Goal: Communication & Community: Answer question/provide support

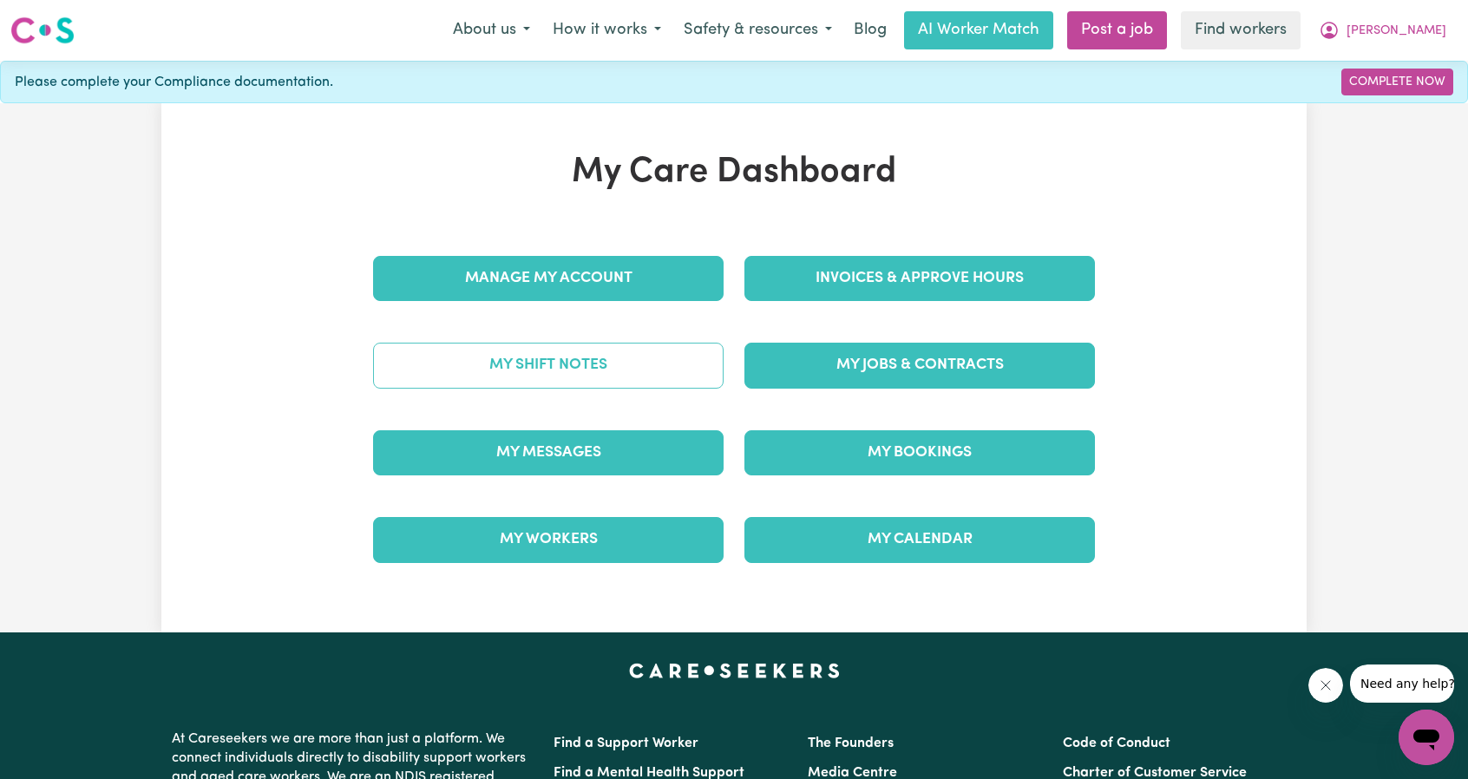
click at [547, 360] on link "My Shift Notes" at bounding box center [548, 365] width 350 height 45
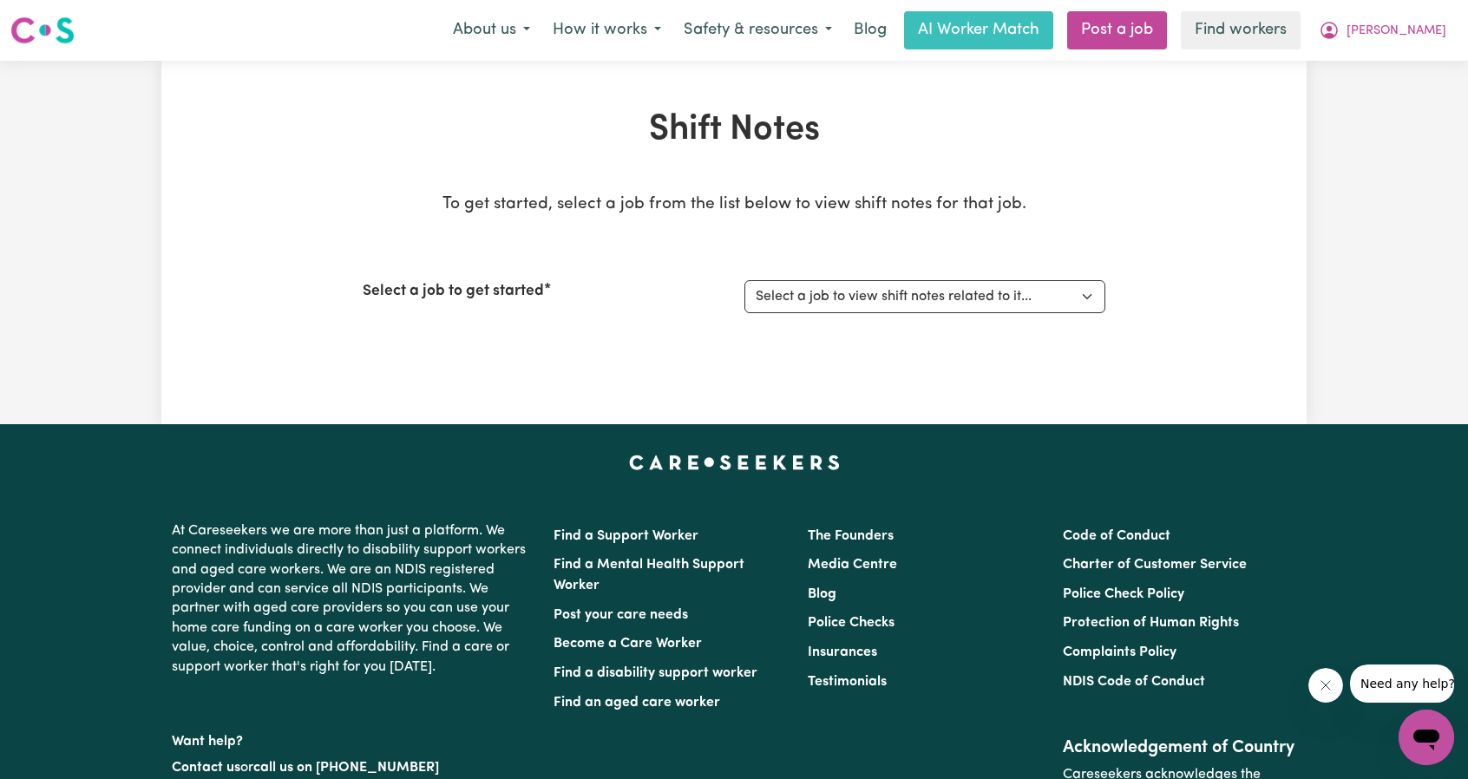
click at [1386, 49] on div "About us How it works Safety & resources Blog AI Worker Match Post a job Find w…" at bounding box center [950, 30] width 1016 height 38
click at [1338, 34] on icon "My Account" at bounding box center [1328, 30] width 17 height 17
click at [1348, 62] on link "My Dashboard" at bounding box center [1387, 67] width 137 height 33
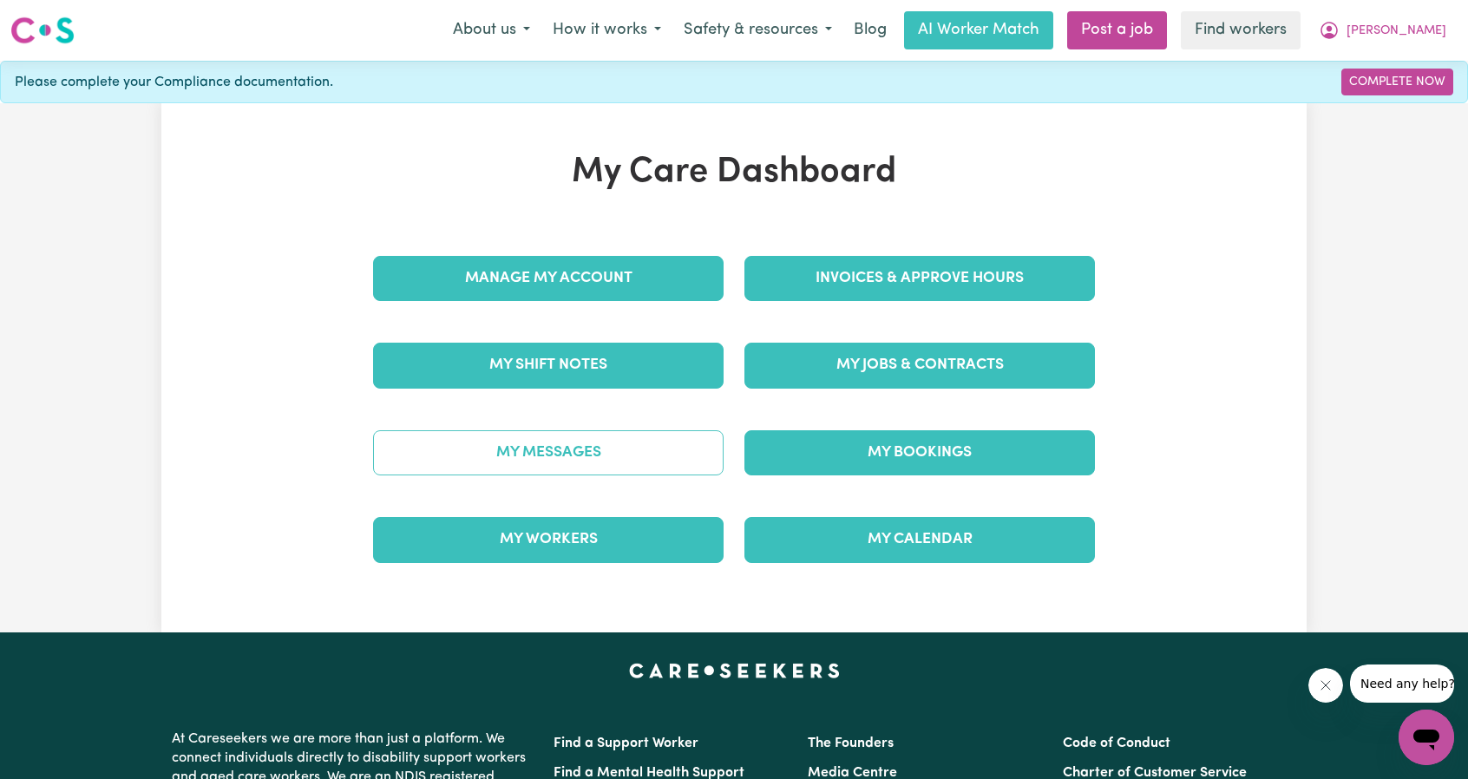
click at [531, 433] on link "My Messages" at bounding box center [548, 452] width 350 height 45
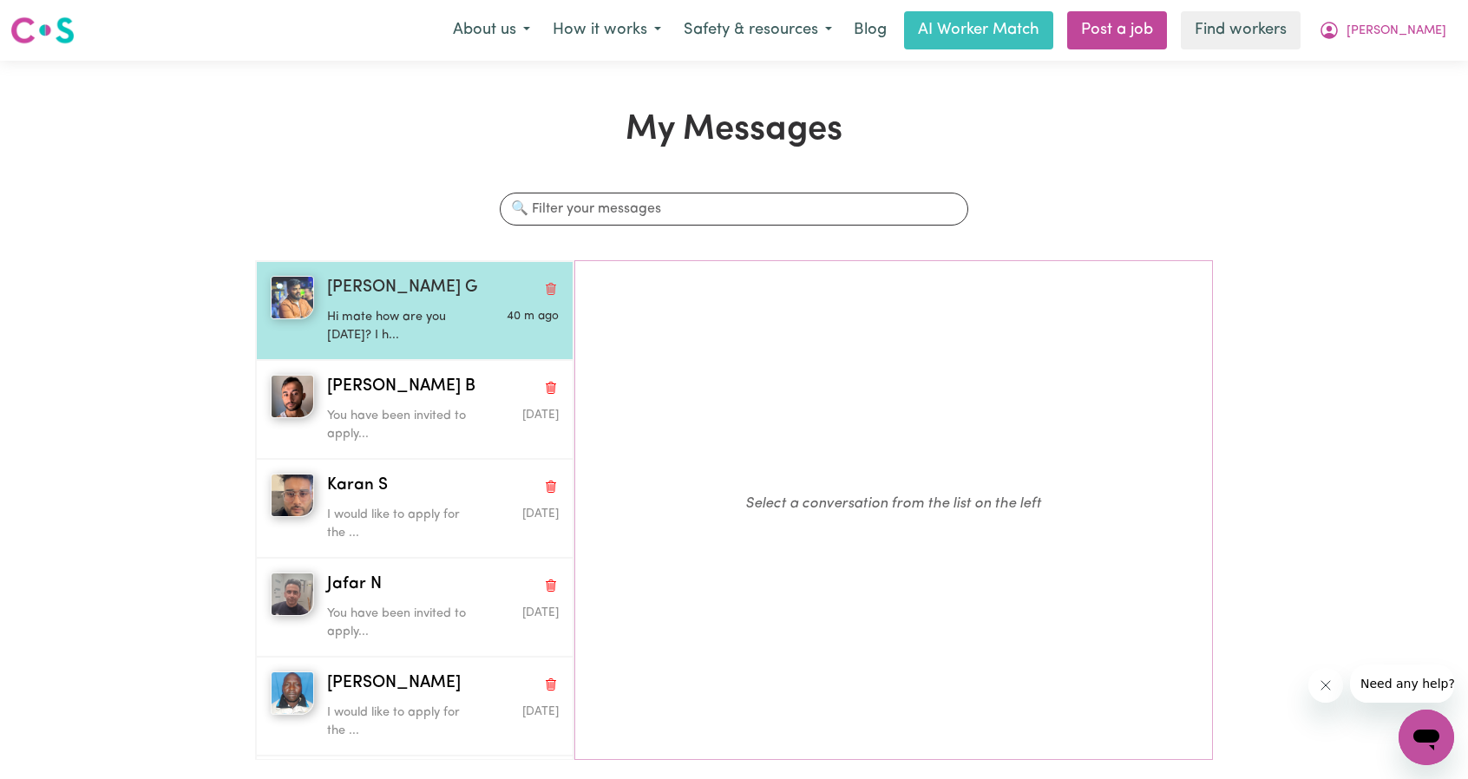
click at [356, 294] on span "[PERSON_NAME] G" at bounding box center [402, 288] width 150 height 25
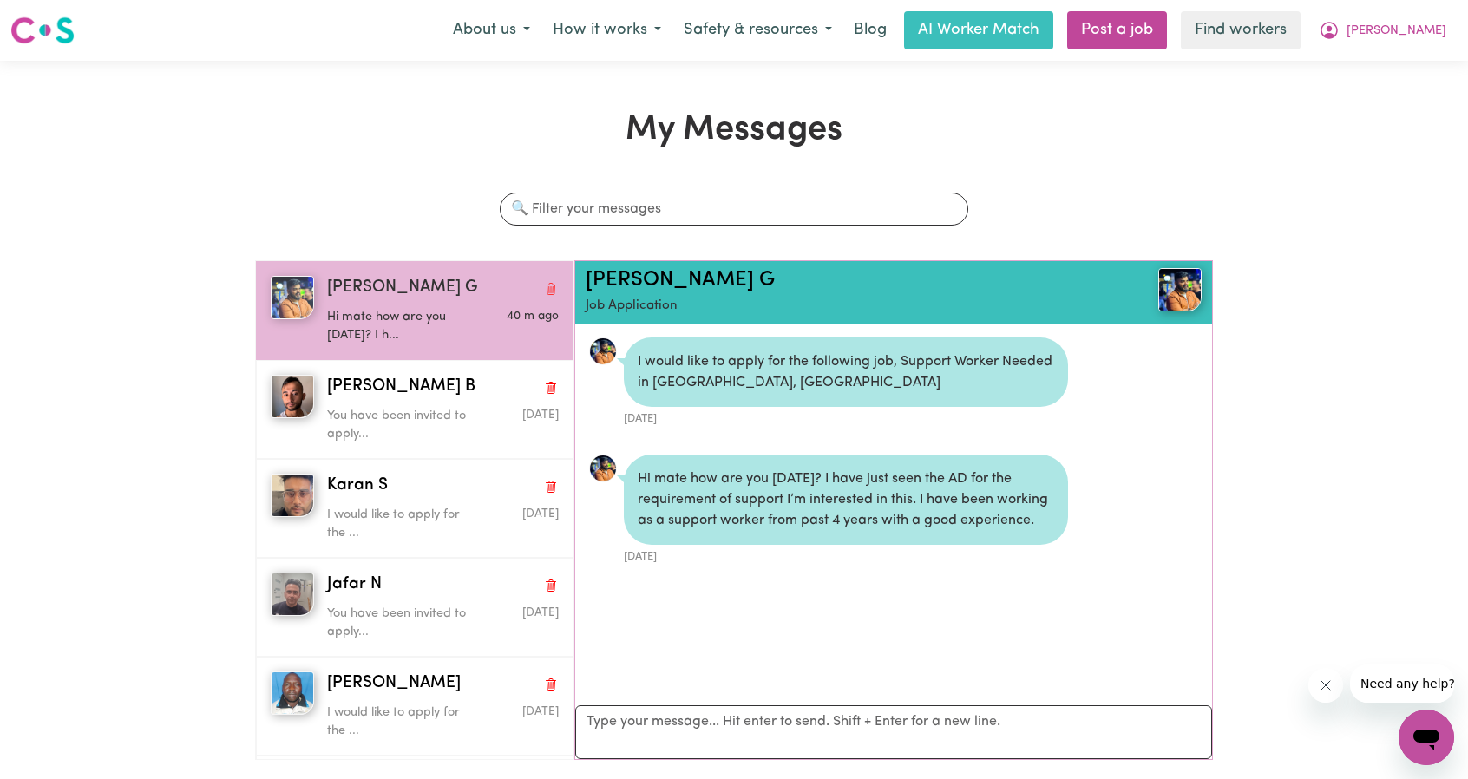
scroll to position [9, 0]
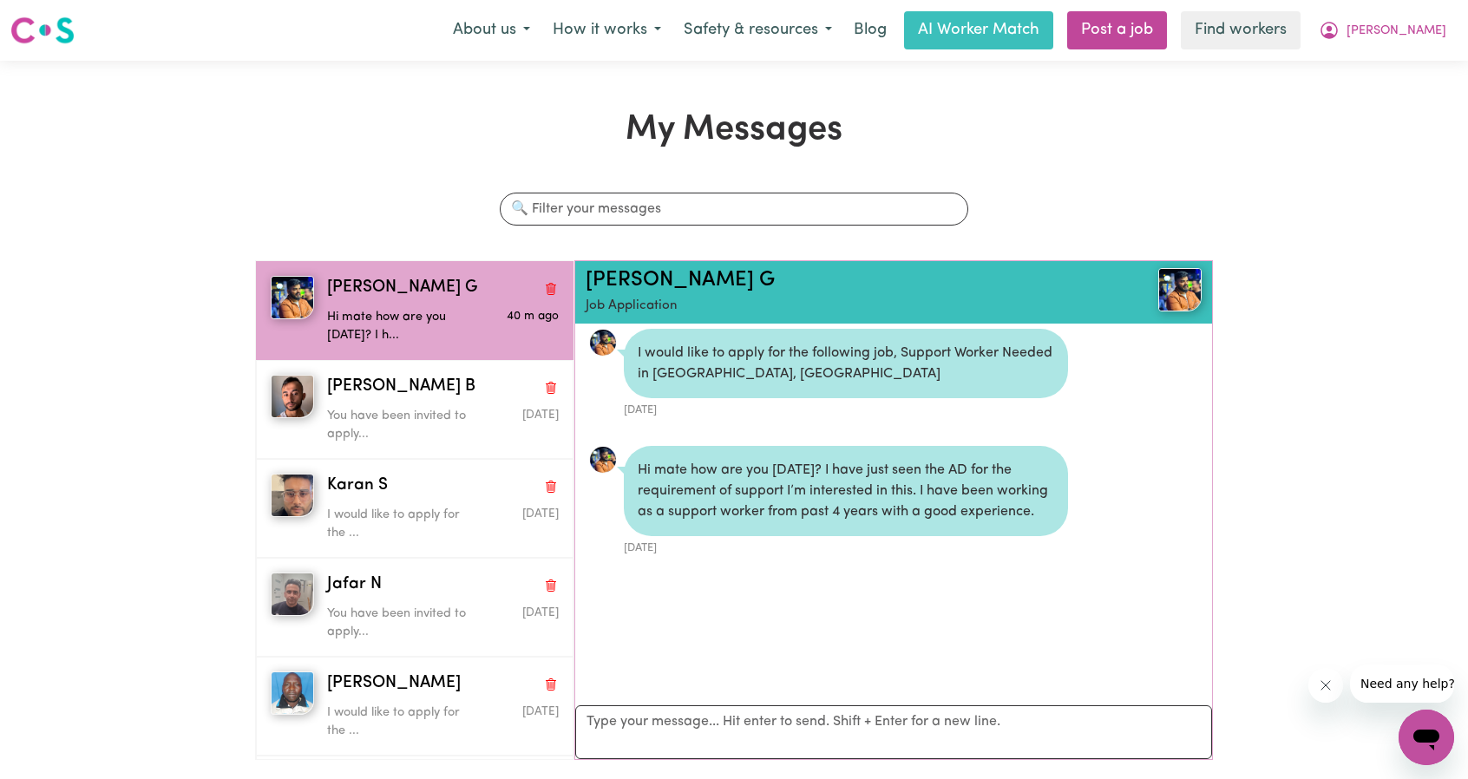
click at [776, 553] on div "[DATE]" at bounding box center [846, 546] width 444 height 20
click at [789, 740] on textarea "Your reply" at bounding box center [893, 732] width 637 height 54
click at [789, 738] on textarea "Your reply" at bounding box center [893, 732] width 637 height 54
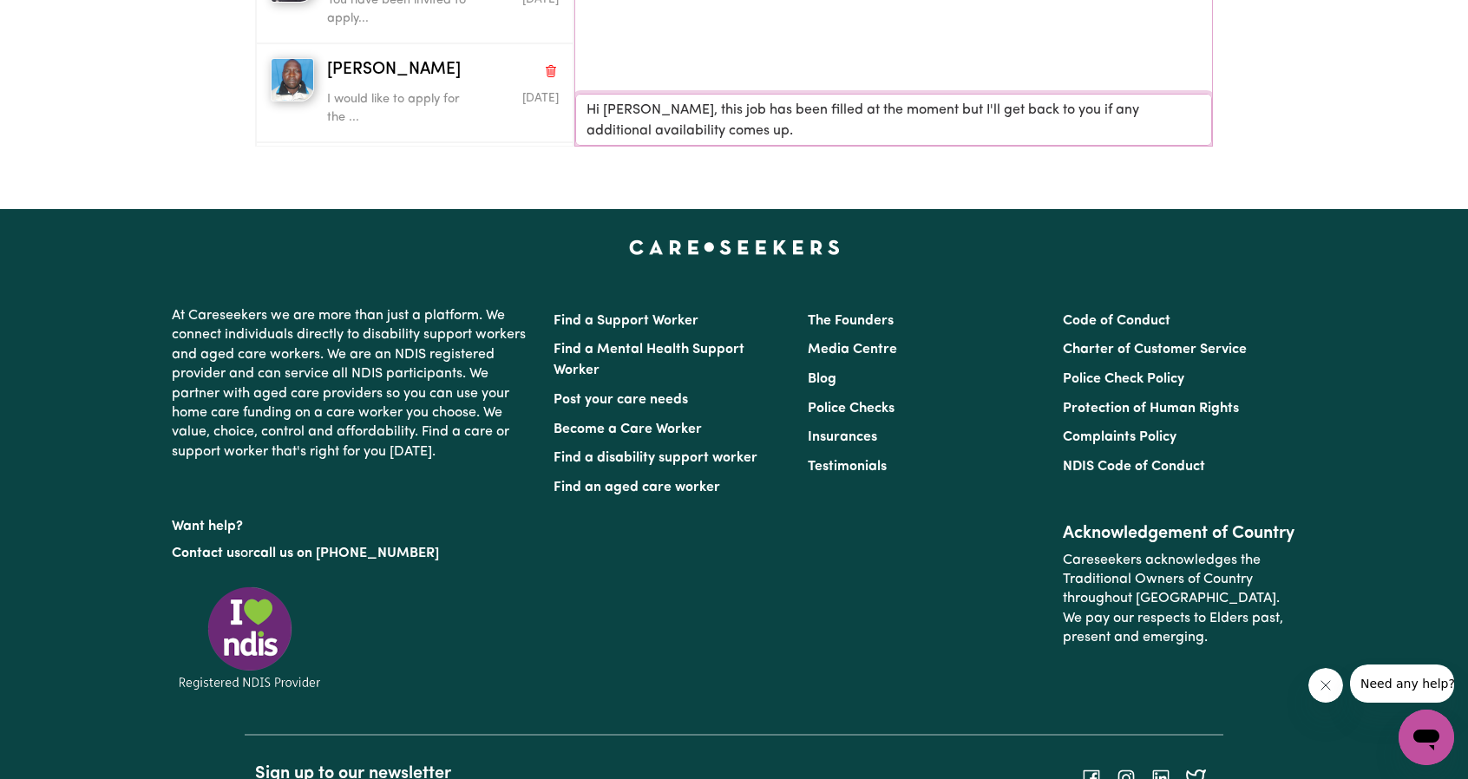
scroll to position [434, 0]
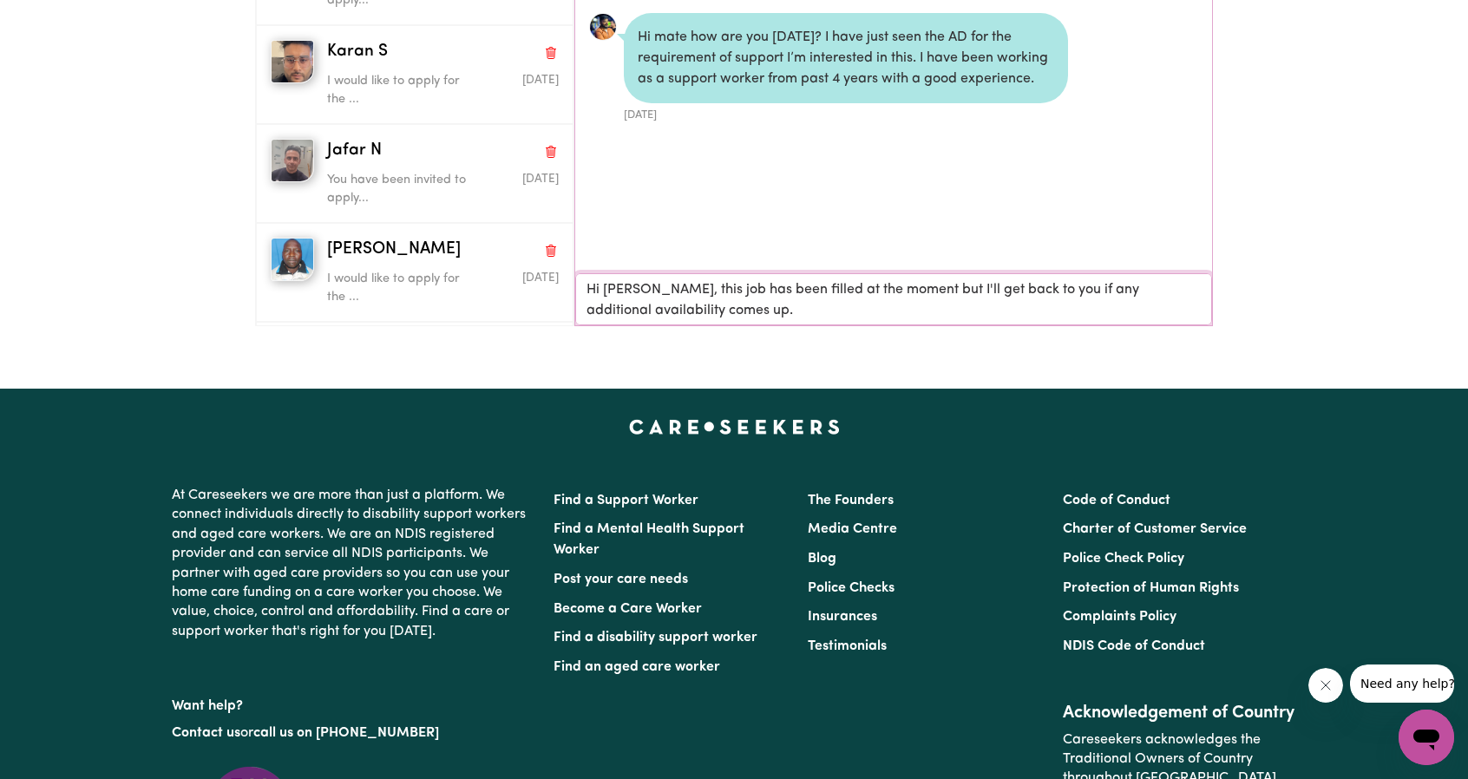
type textarea "Hi [PERSON_NAME], this job has been filled at the moment but I'll get back to y…"
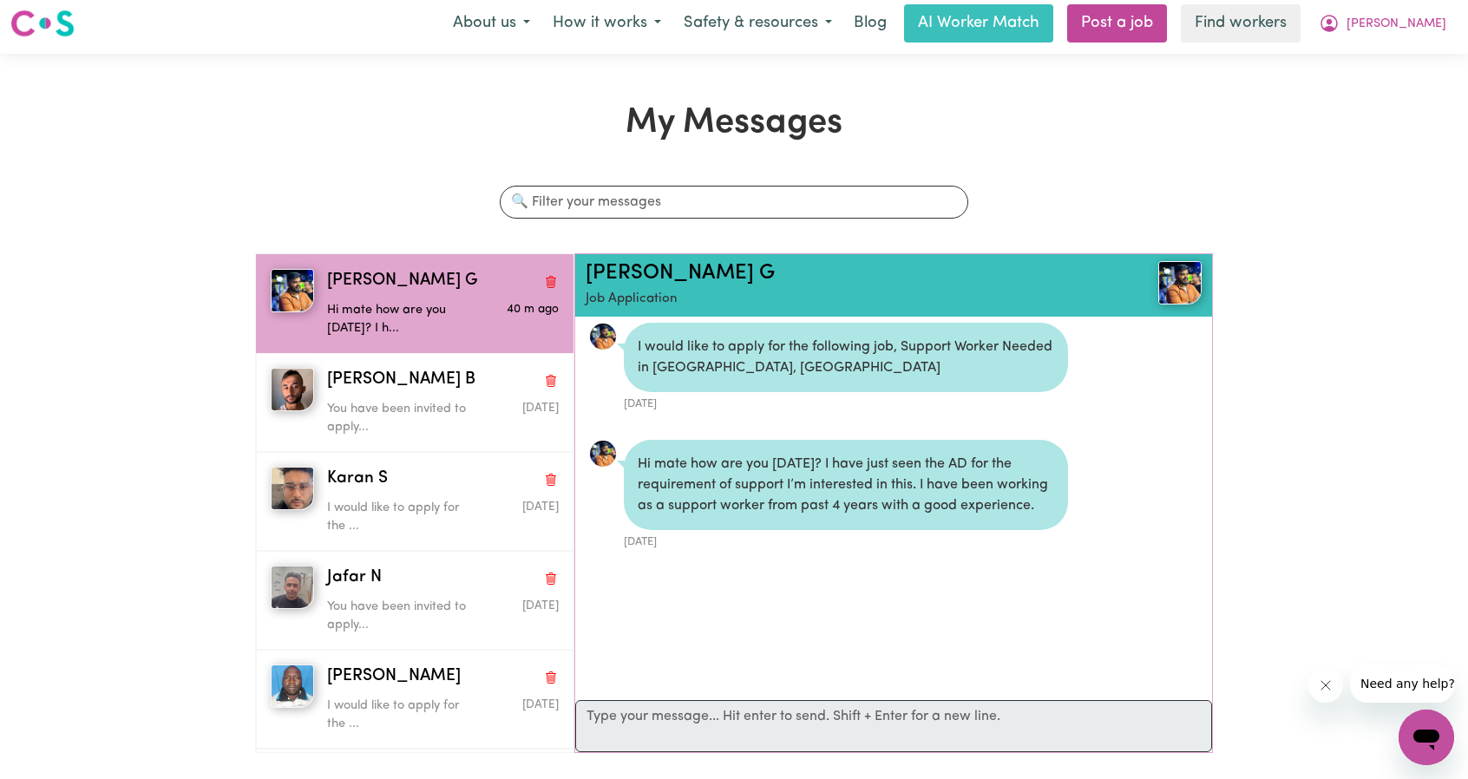
scroll to position [0, 0]
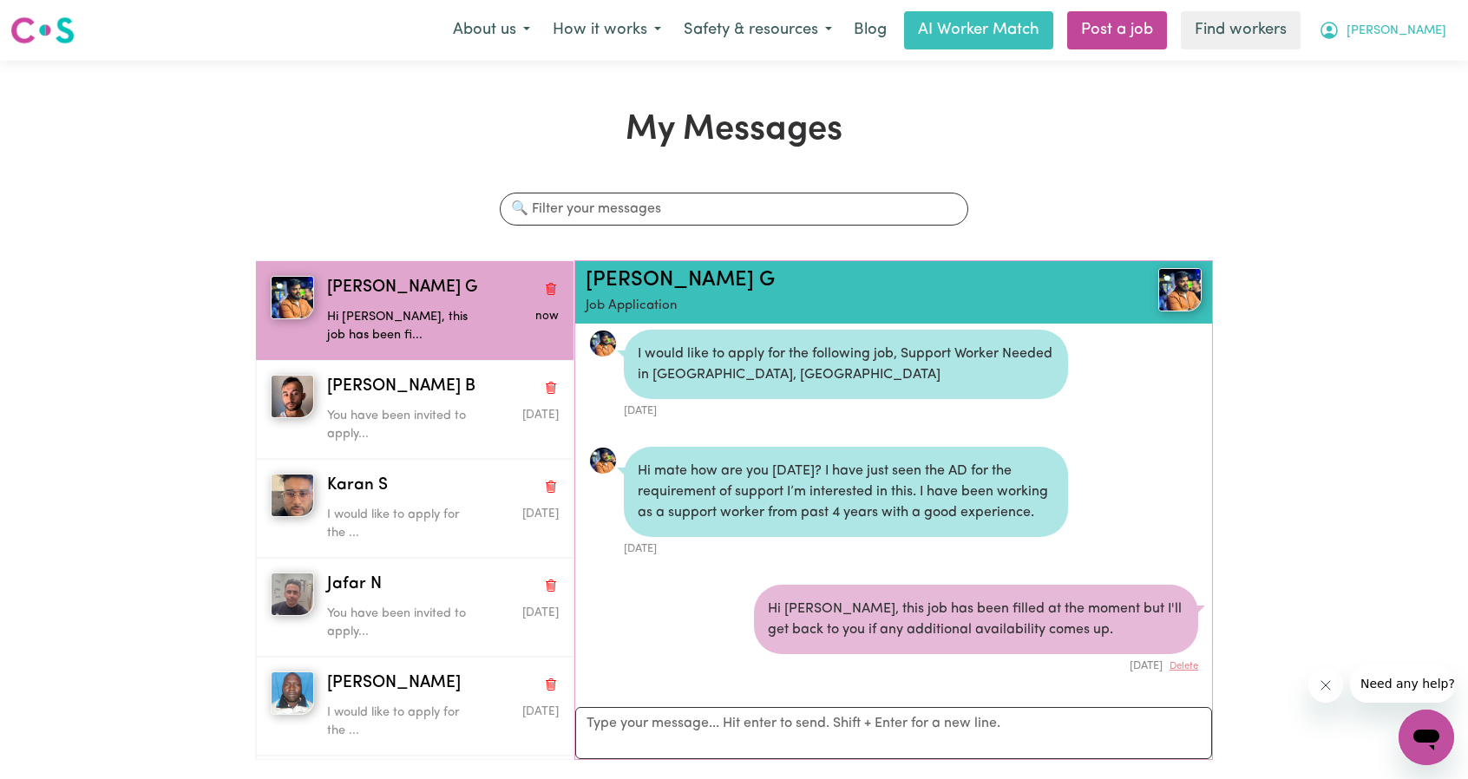
click at [1442, 19] on button "[PERSON_NAME]" at bounding box center [1382, 30] width 150 height 36
click at [1355, 101] on link "Logout" at bounding box center [1387, 99] width 137 height 33
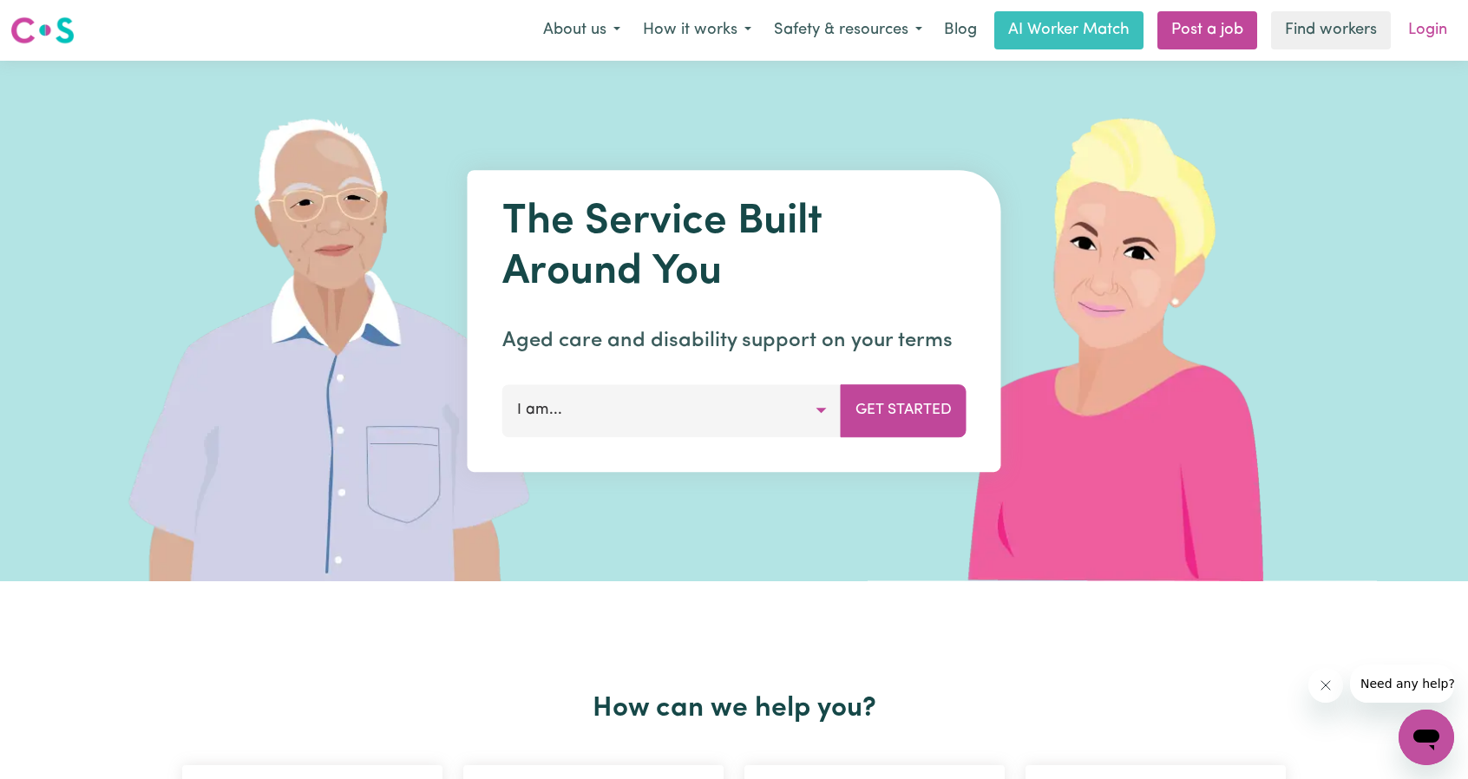
click at [1411, 33] on link "Login" at bounding box center [1428, 30] width 60 height 38
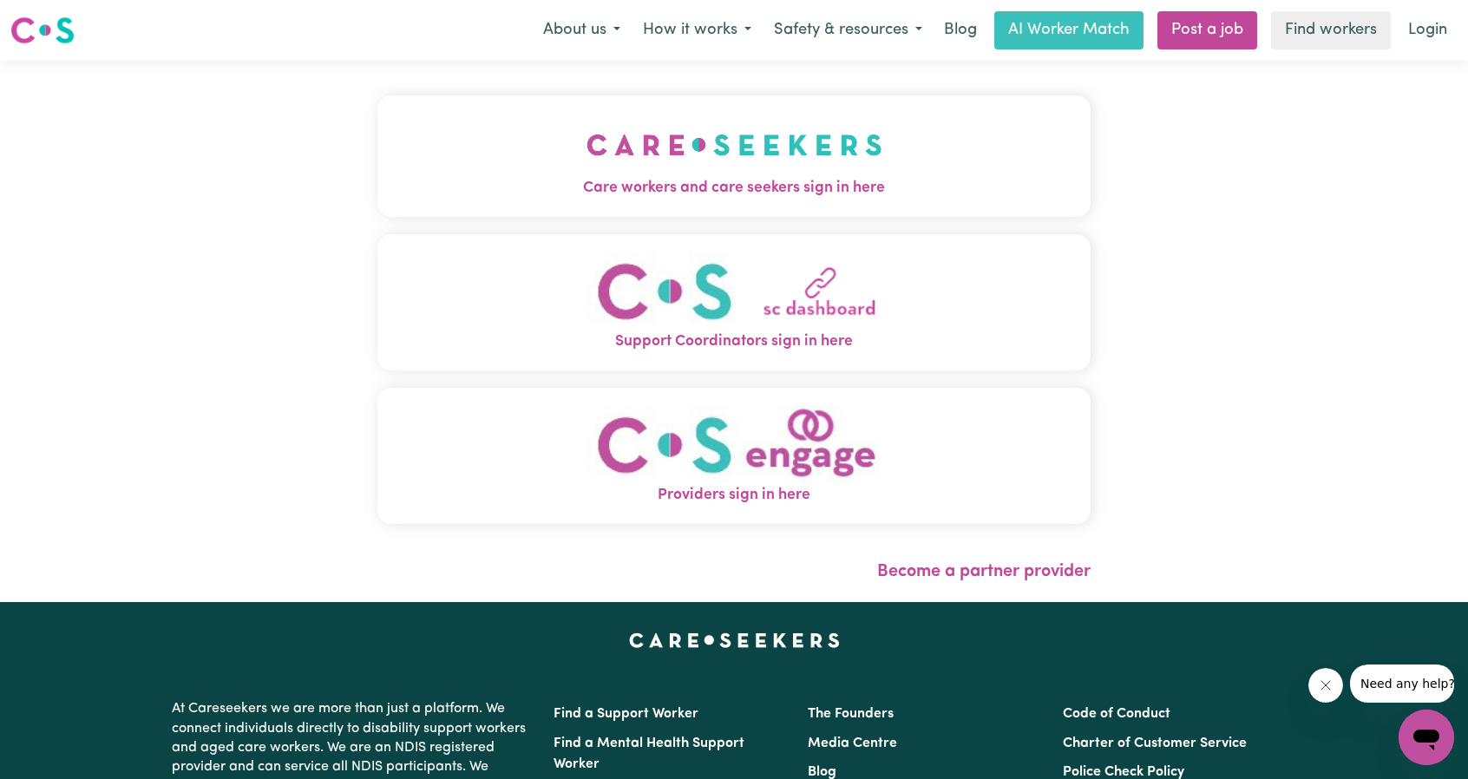
click at [761, 195] on span "Care workers and care seekers sign in here" at bounding box center [733, 188] width 713 height 23
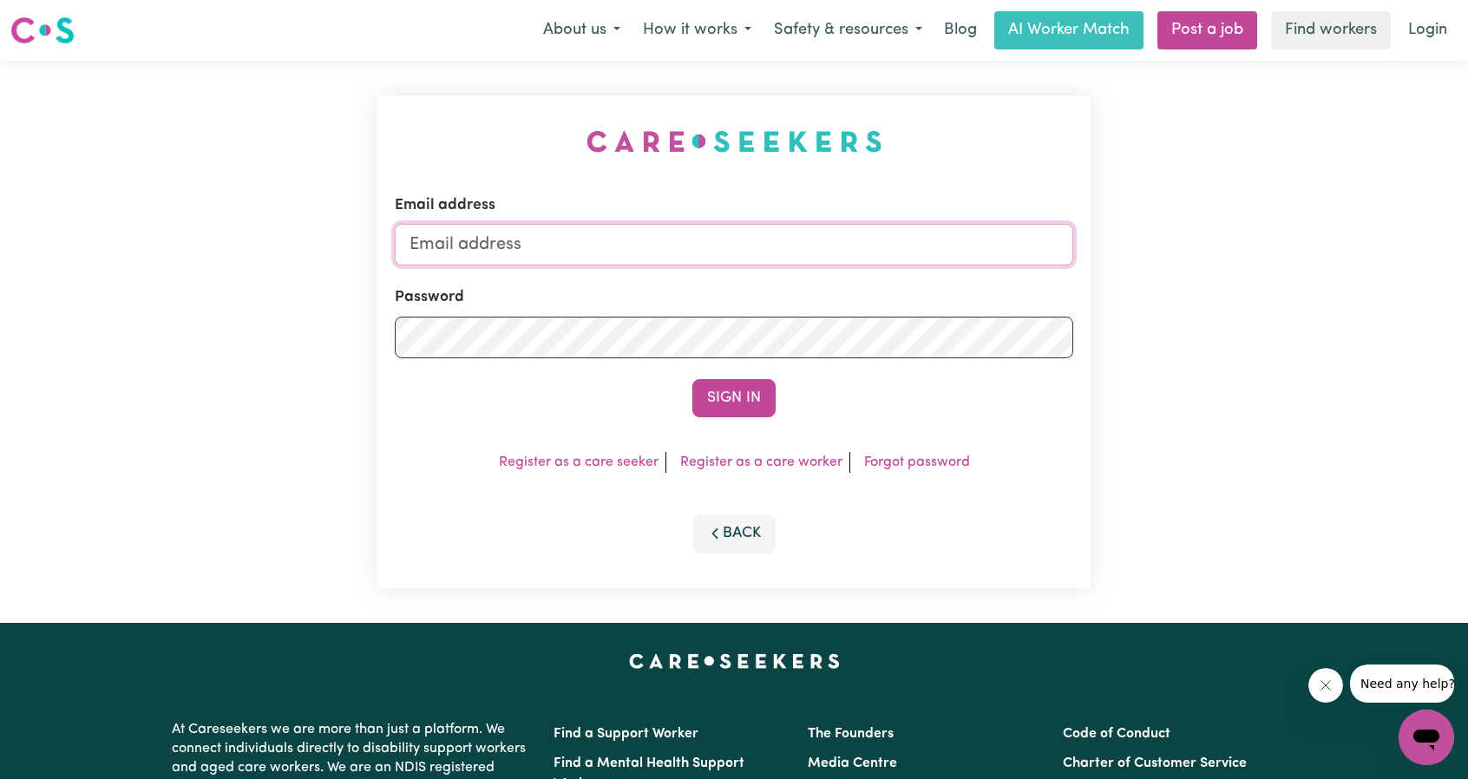
click at [739, 252] on input "Email address" at bounding box center [734, 245] width 678 height 42
drag, startPoint x: 498, startPoint y: 247, endPoint x: 913, endPoint y: 282, distance: 416.1
click at [869, 278] on form "Email address [EMAIL_ADDRESS][PERSON_NAME][DOMAIN_NAME] Password Sign In" at bounding box center [734, 305] width 678 height 223
type input "[EMAIL_ADDRESS][DOMAIN_NAME]"
click at [737, 382] on button "Sign In" at bounding box center [733, 398] width 83 height 38
